Goal: Task Accomplishment & Management: Use online tool/utility

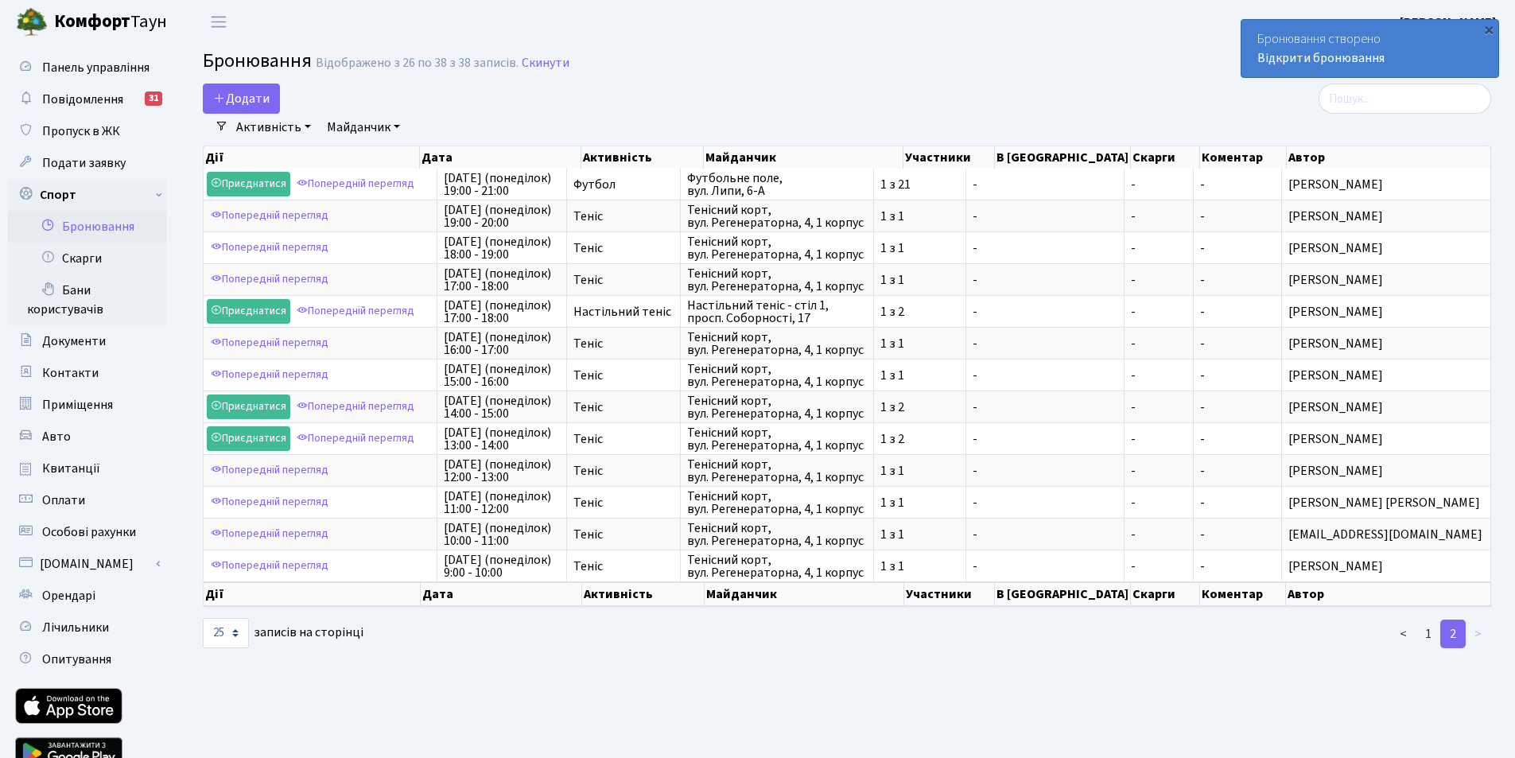
select select "25"
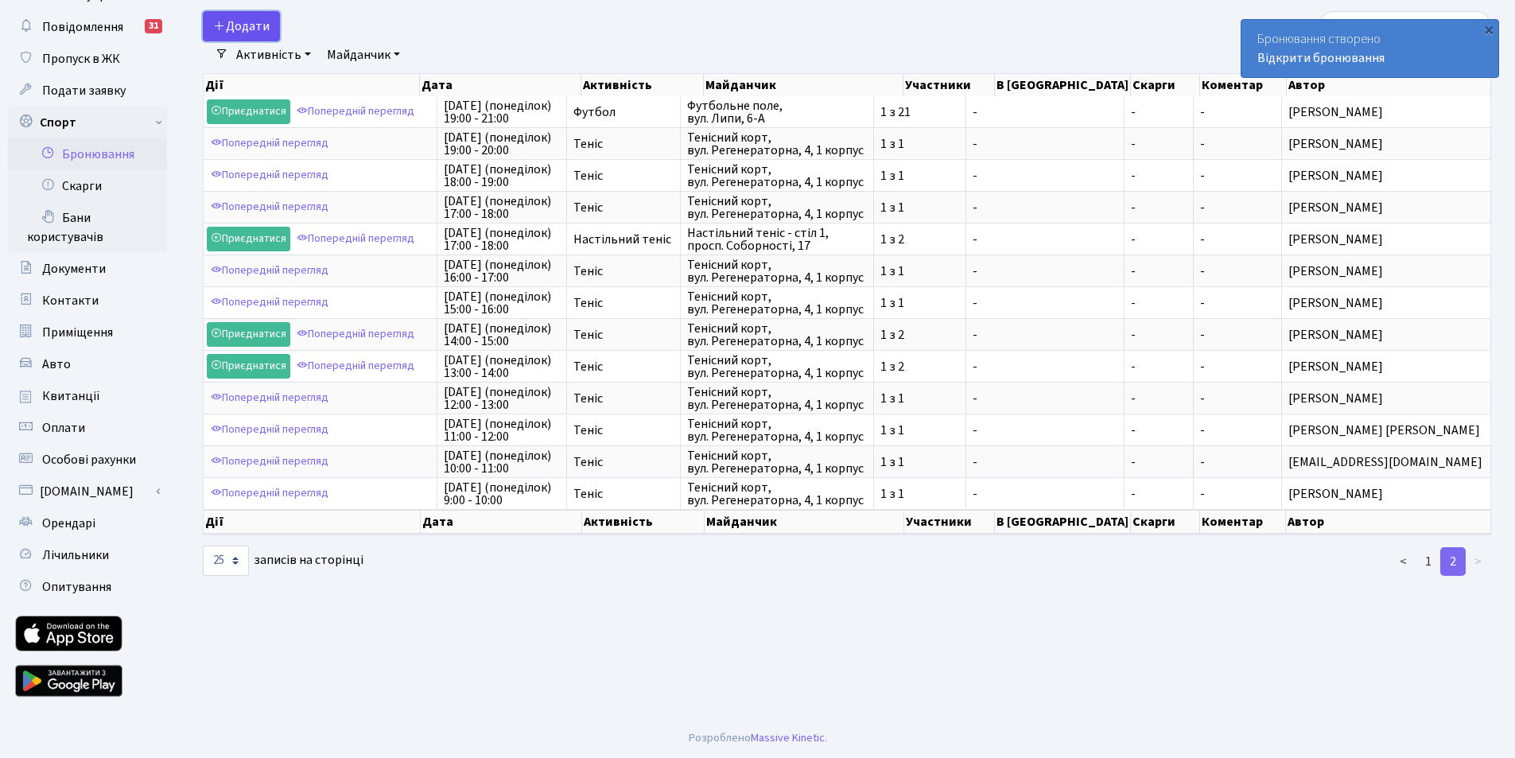
click at [244, 25] on button "Додати" at bounding box center [241, 26] width 77 height 30
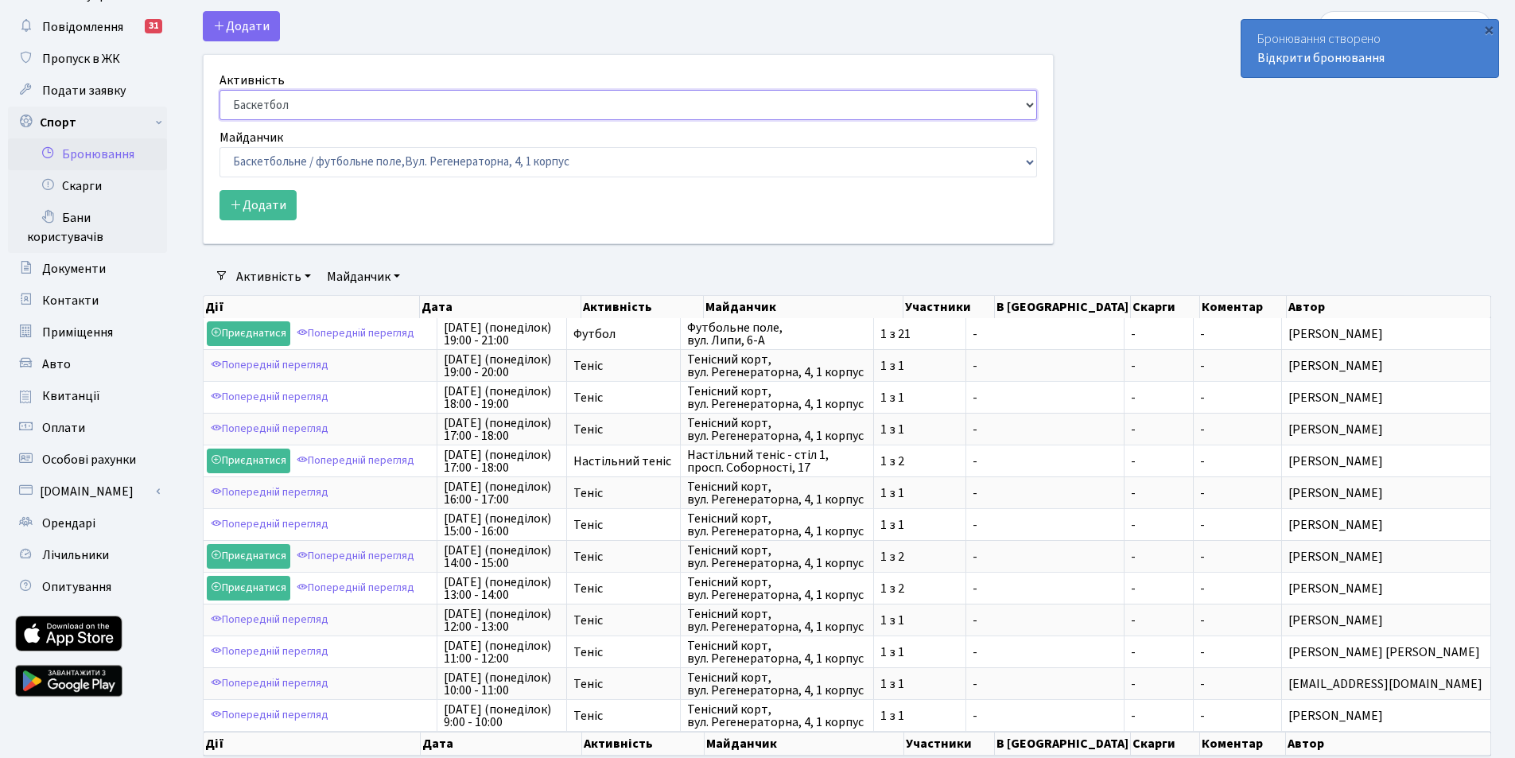
click at [249, 102] on select "Баскетбол Волейбол Йога Катання на роликах Настільний теніс Теніс Футбол Фітнес" at bounding box center [629, 105] width 818 height 30
select select "1"
click at [220, 90] on select "Баскетбол Волейбол Йога Катання на роликах Настільний теніс Теніс Футбол Фітнес" at bounding box center [629, 105] width 818 height 30
click at [282, 156] on select "Баскетбольне / футбольне поле, Вул. Регенераторна, 4, 1 корпус Баскетбольне пол…" at bounding box center [629, 162] width 818 height 30
select select "1"
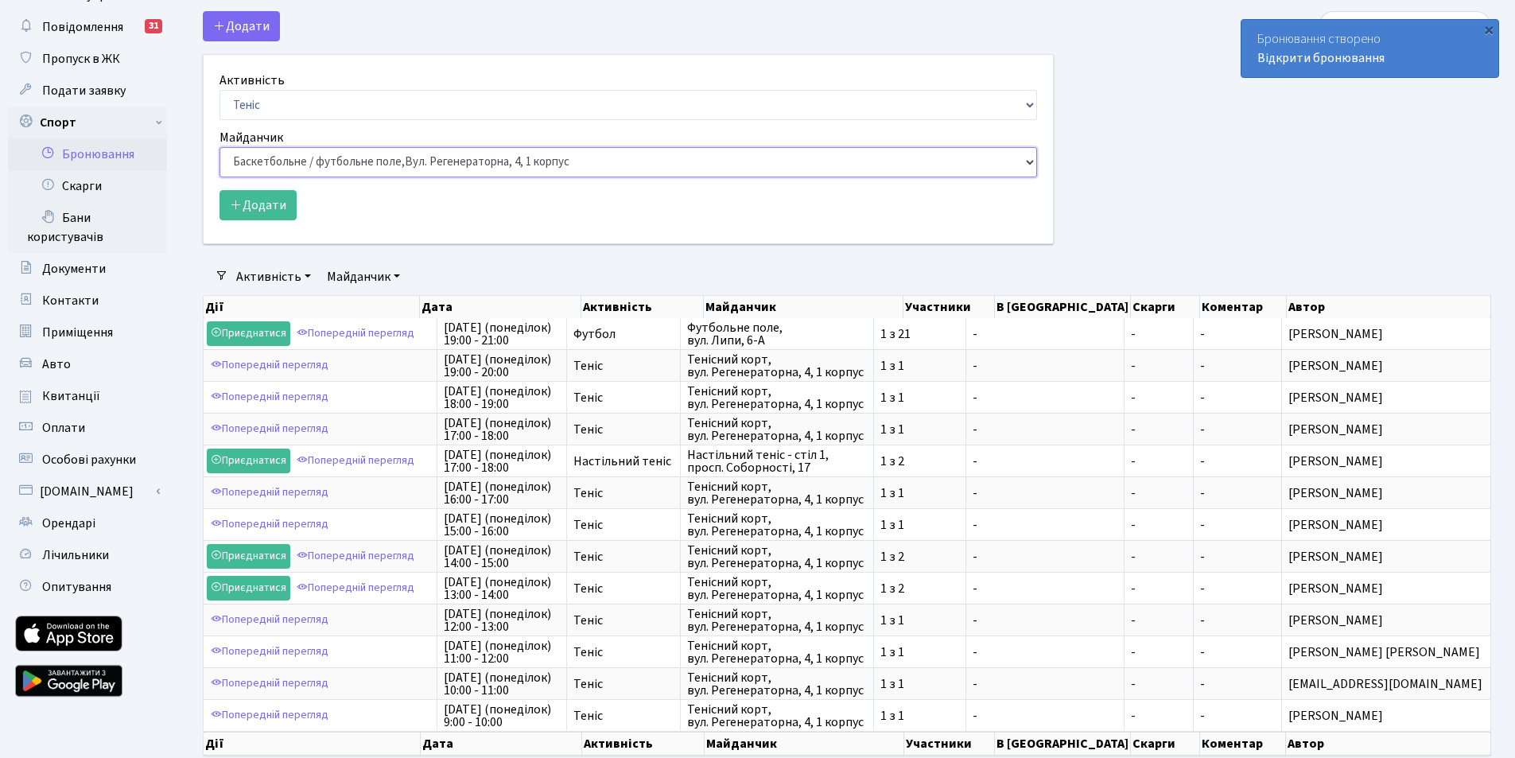
click at [220, 147] on select "Баскетбольне / футбольне поле, Вул. Регенераторна, 4, 1 корпус Баскетбольне пол…" at bounding box center [629, 162] width 818 height 30
click at [256, 208] on button "Додати" at bounding box center [258, 205] width 77 height 30
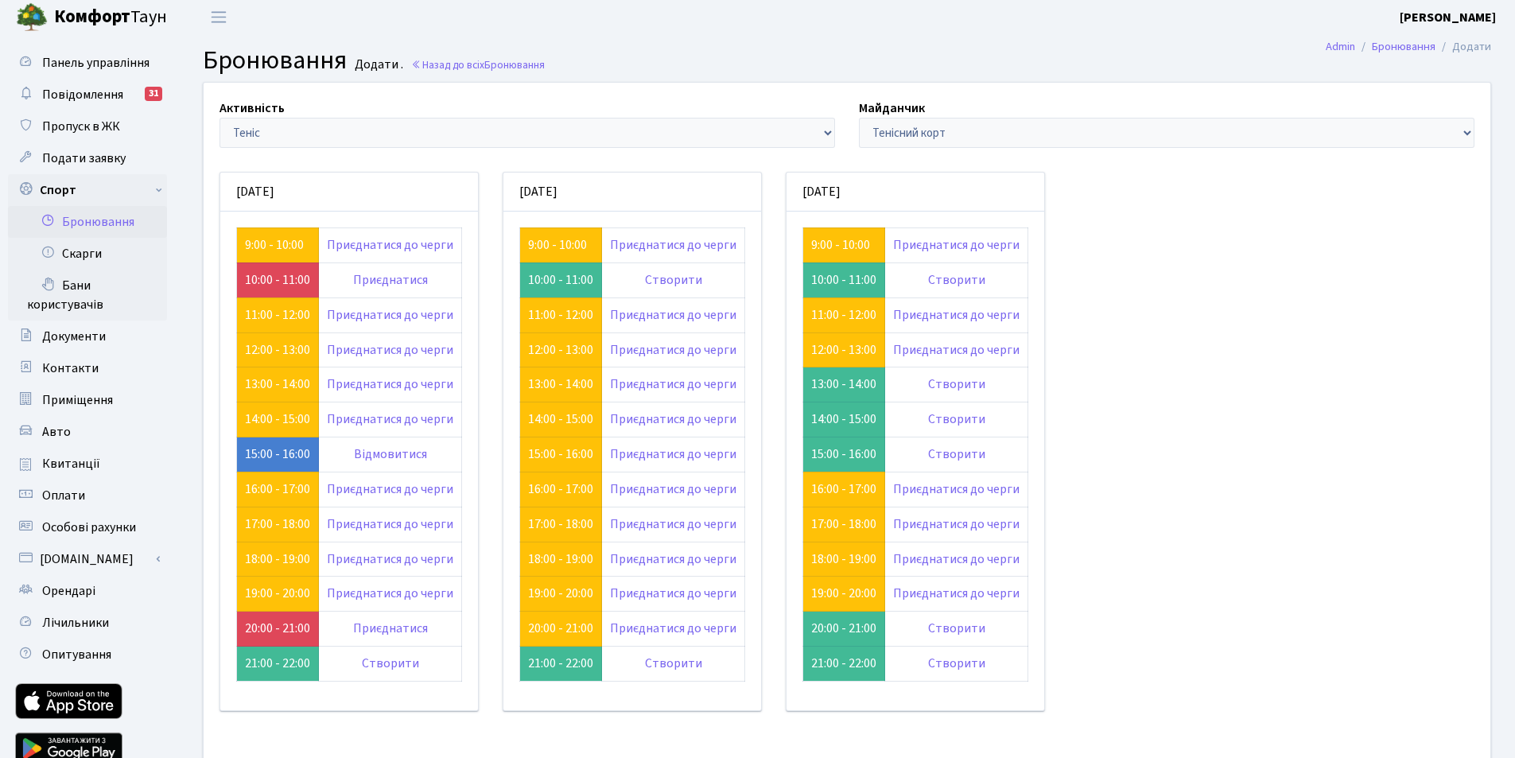
scroll to position [114, 0]
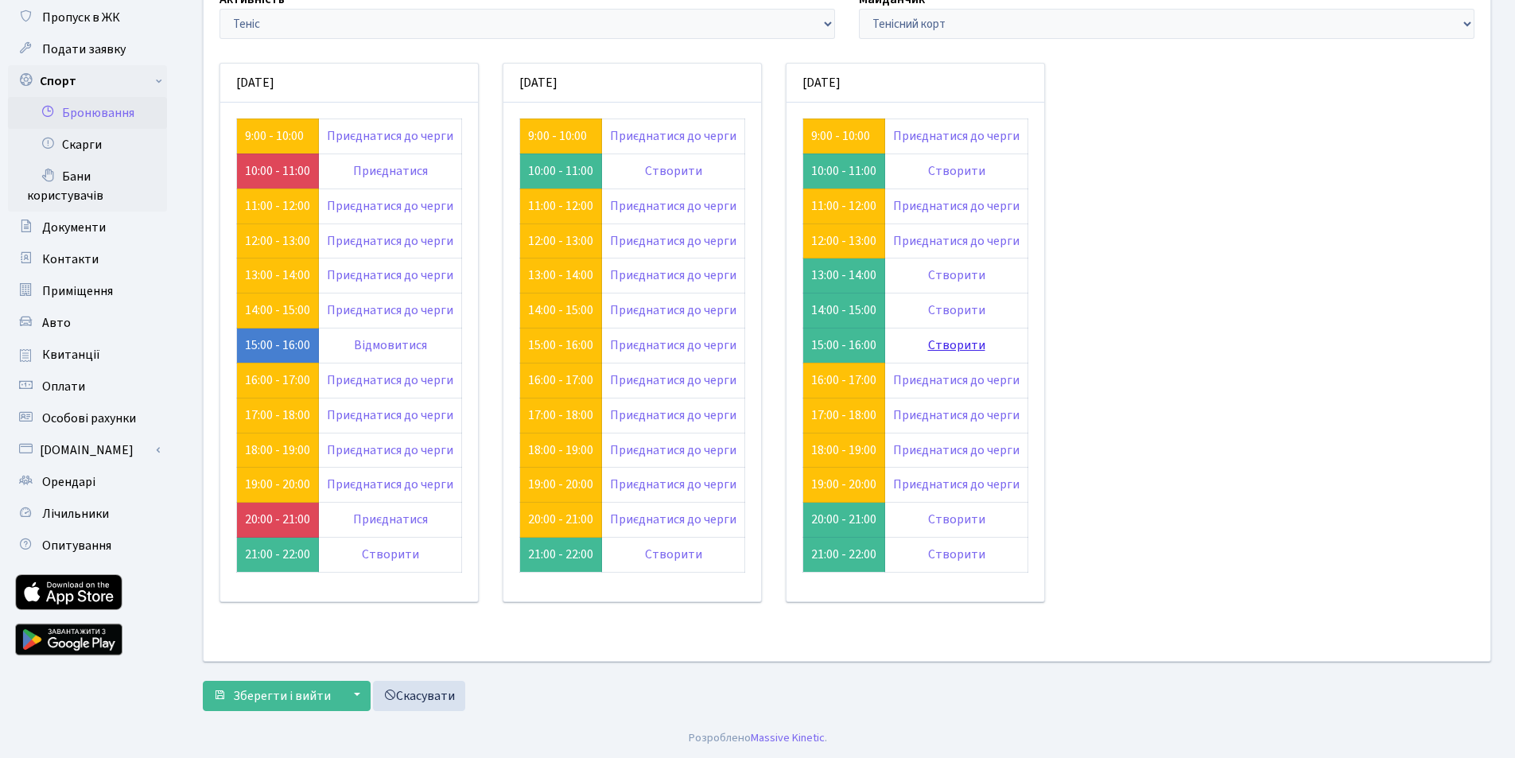
click at [965, 346] on link "Створити" at bounding box center [956, 346] width 57 height 18
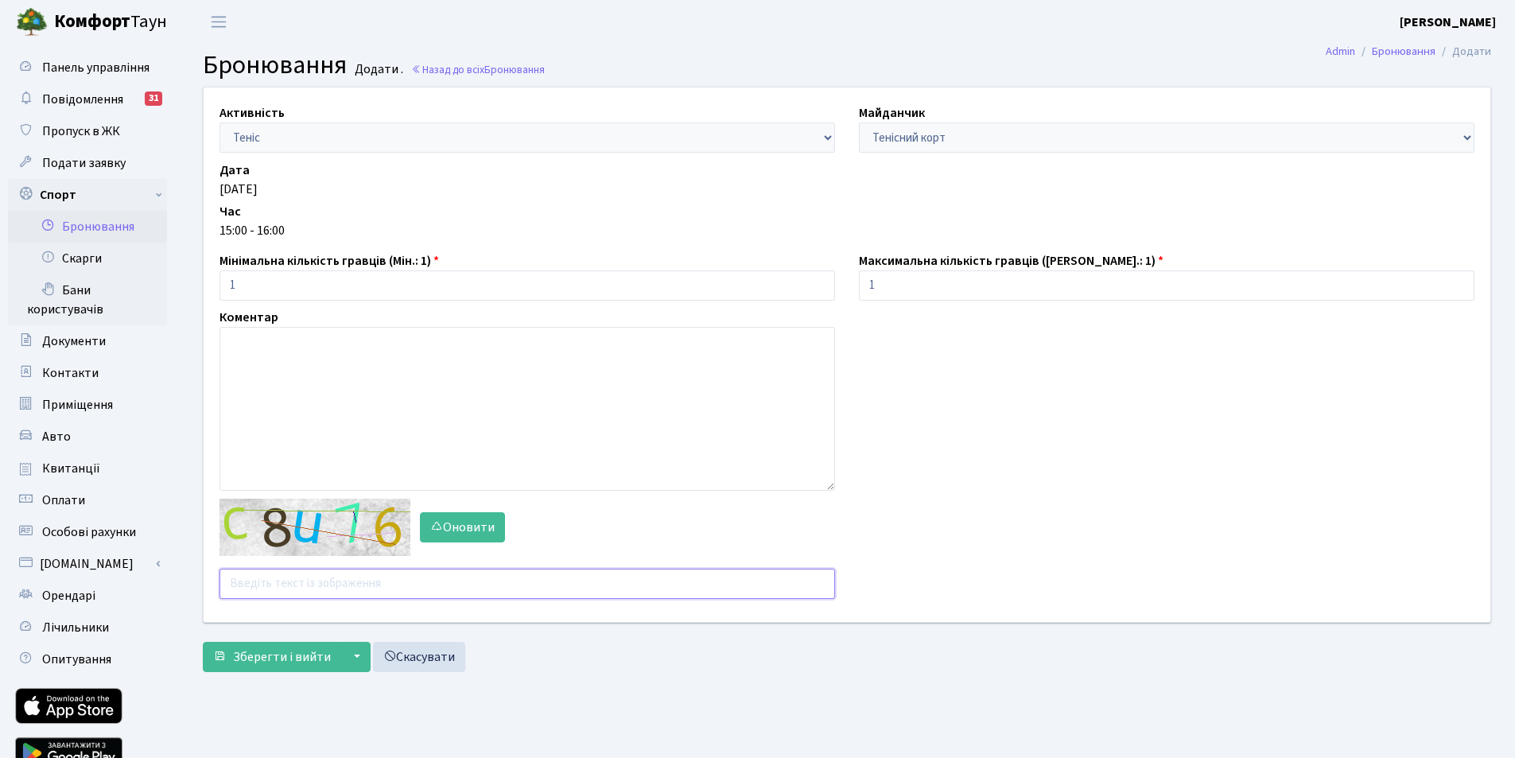
click at [273, 585] on input "text" at bounding box center [528, 584] width 616 height 30
type input "ьофоч"
click at [299, 657] on span "Зберегти і вийти" at bounding box center [282, 657] width 98 height 18
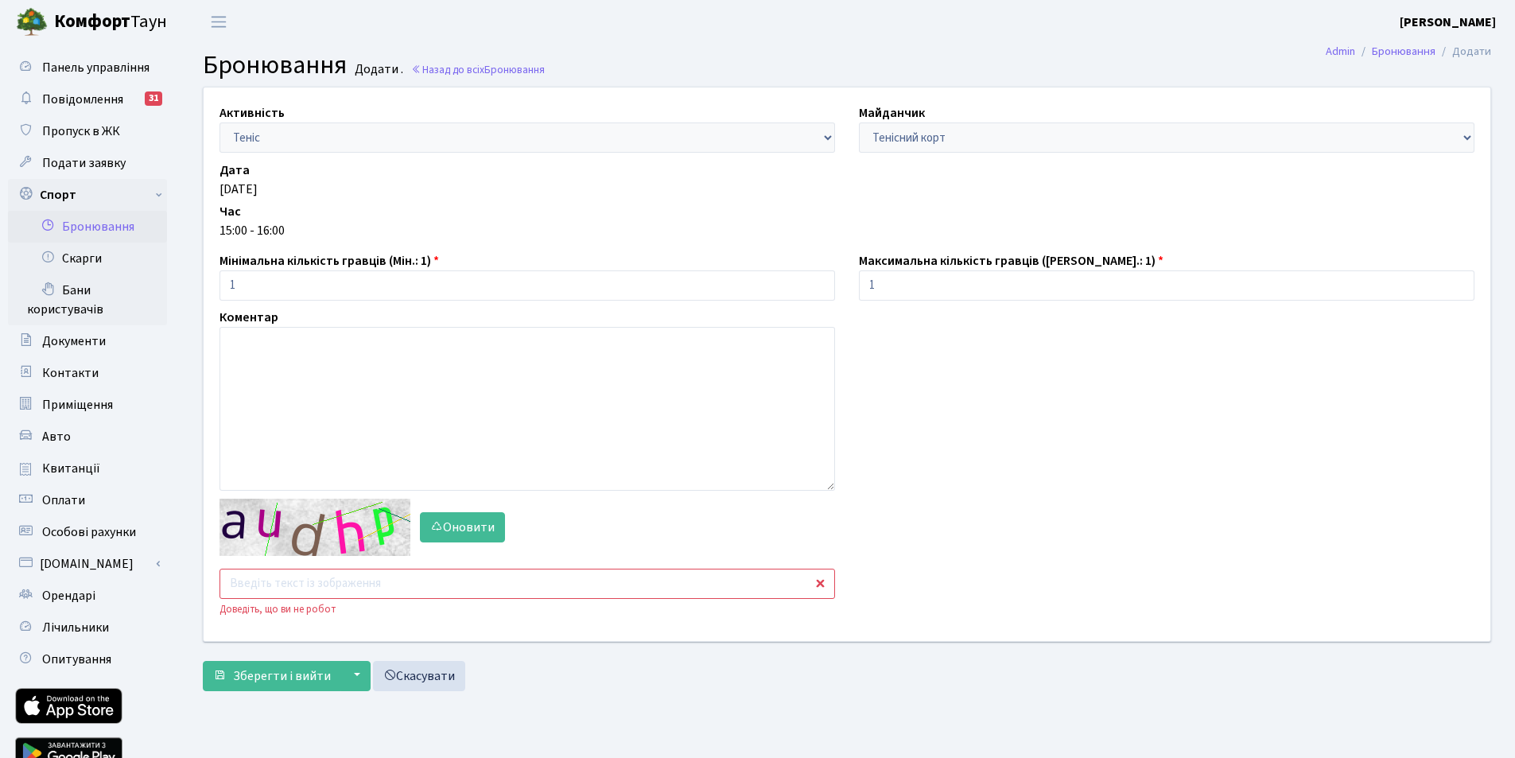
click at [276, 583] on input "text" at bounding box center [528, 584] width 616 height 30
type input "6и9гф"
click at [203, 661] on button "Зберегти і вийти" at bounding box center [272, 676] width 138 height 30
click at [272, 582] on input "text" at bounding box center [528, 584] width 616 height 30
type input "у"
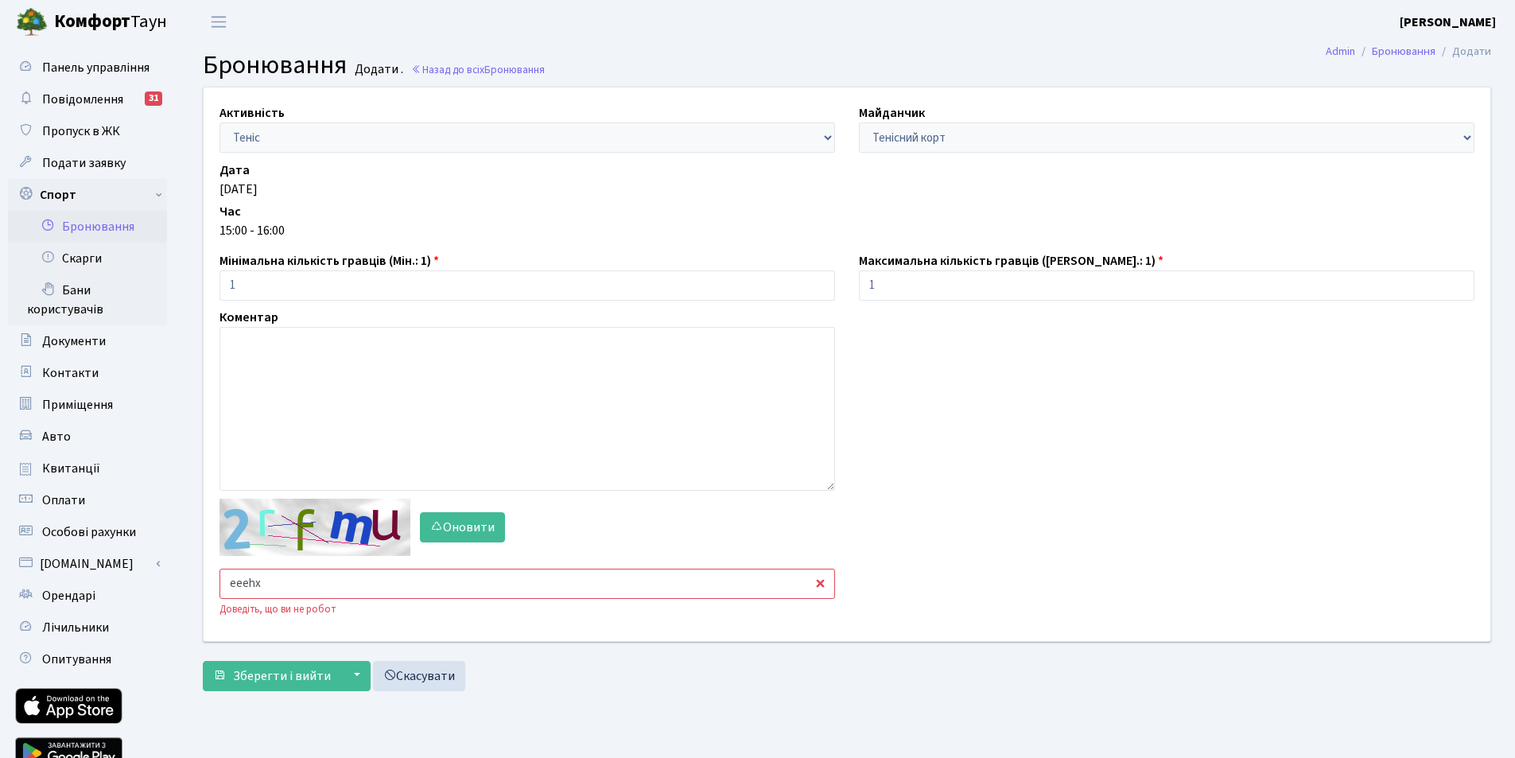
type input "eeehx"
click at [203, 661] on button "Зберегти і вийти" at bounding box center [272, 676] width 138 height 30
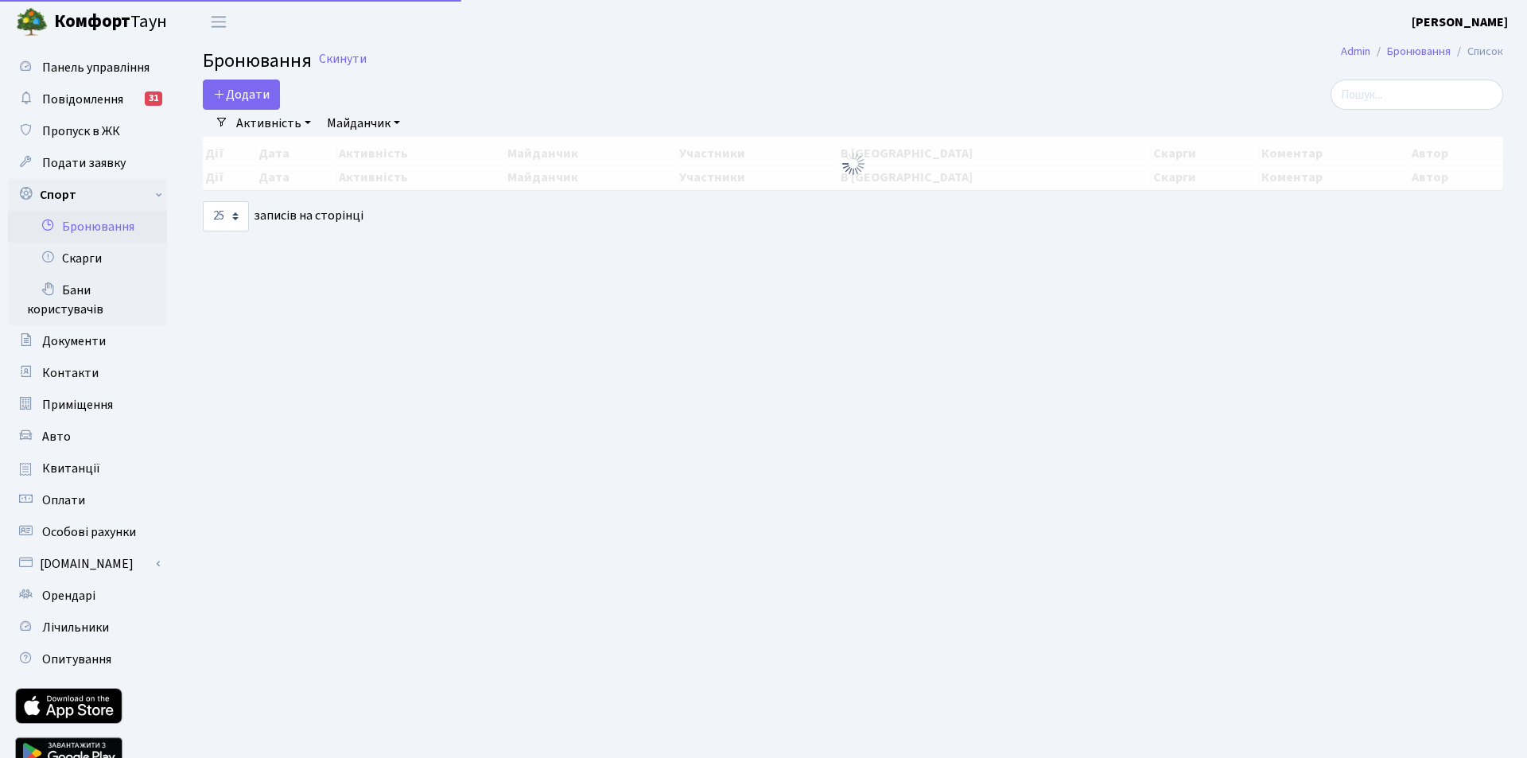
select select "25"
